Goal: Information Seeking & Learning: Learn about a topic

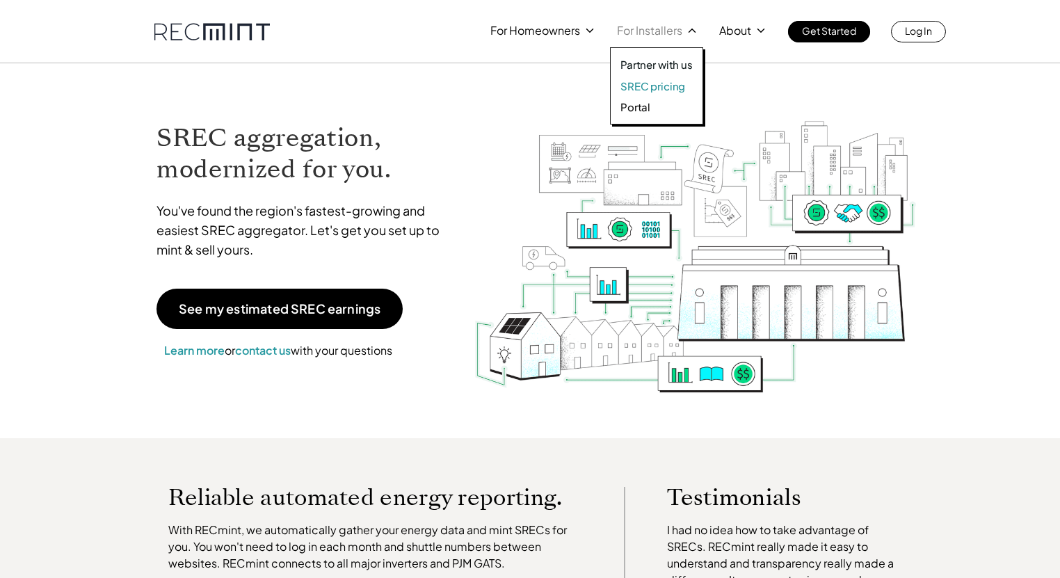
click at [649, 84] on p "SREC pricing" at bounding box center [652, 86] width 65 height 14
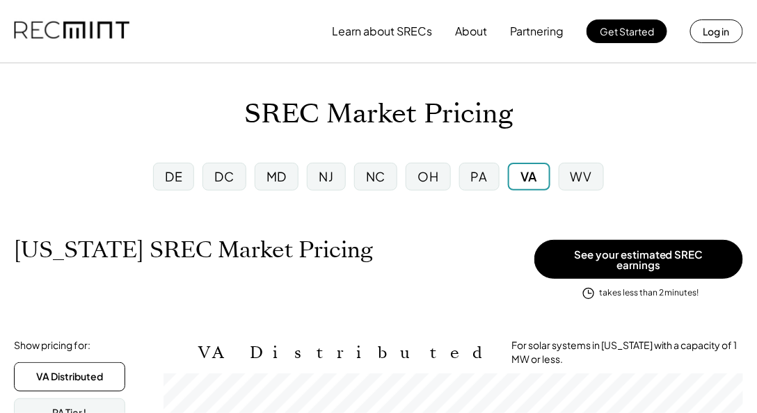
scroll to position [229, 579]
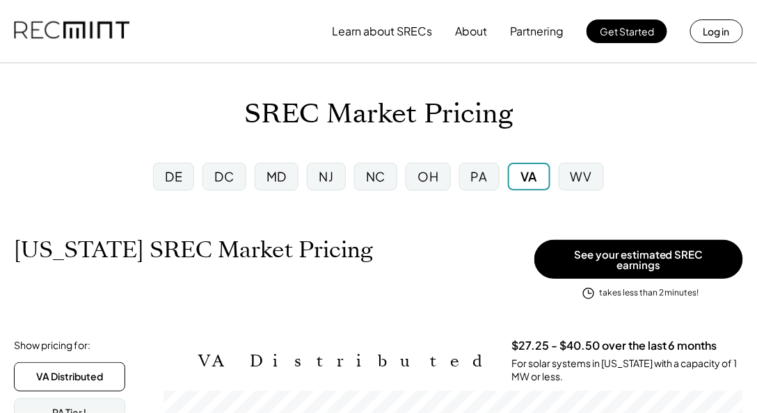
click at [135, 106] on div "SREC Market Pricing" at bounding box center [378, 114] width 757 height 33
